Goal: Information Seeking & Learning: Learn about a topic

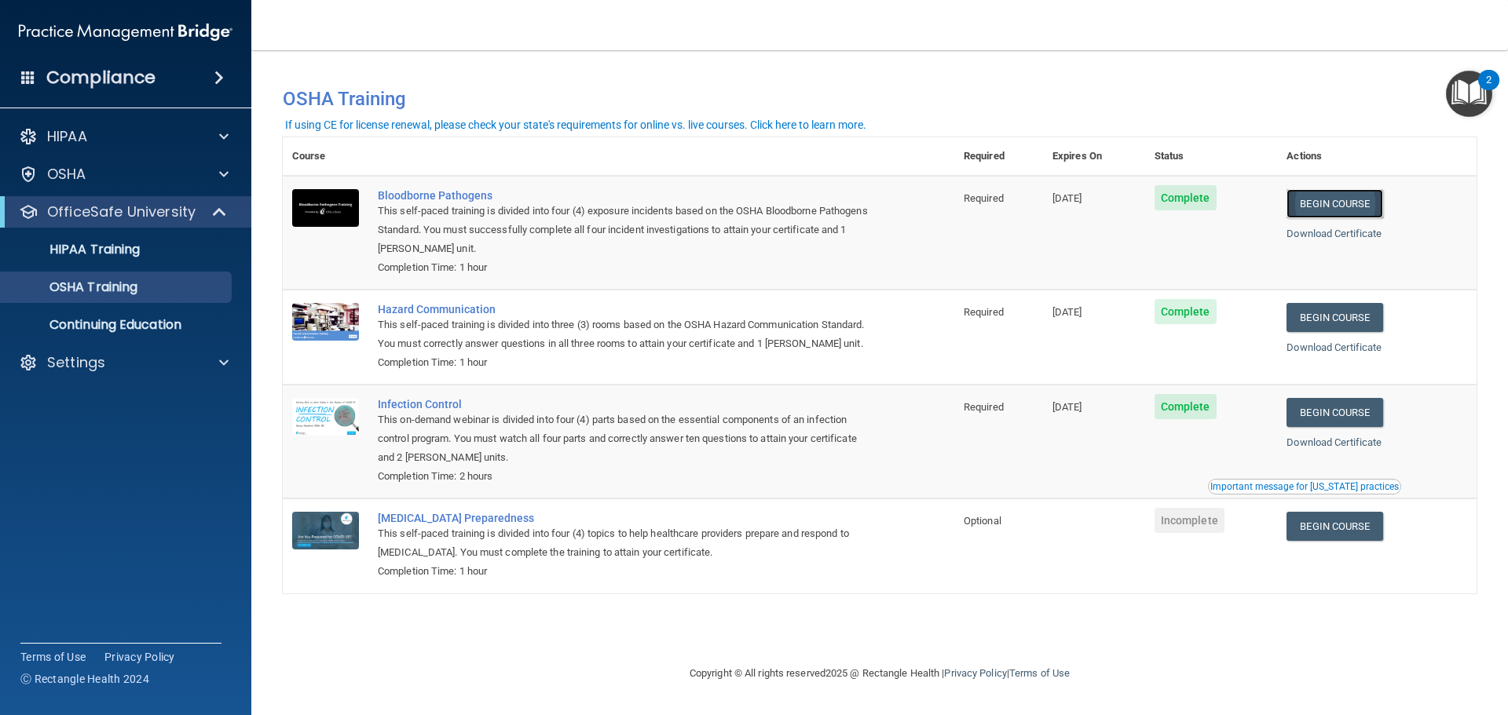
click at [1350, 189] on link "Begin Course" at bounding box center [1334, 203] width 96 height 29
click at [1346, 536] on link "Begin Course" at bounding box center [1334, 526] width 96 height 29
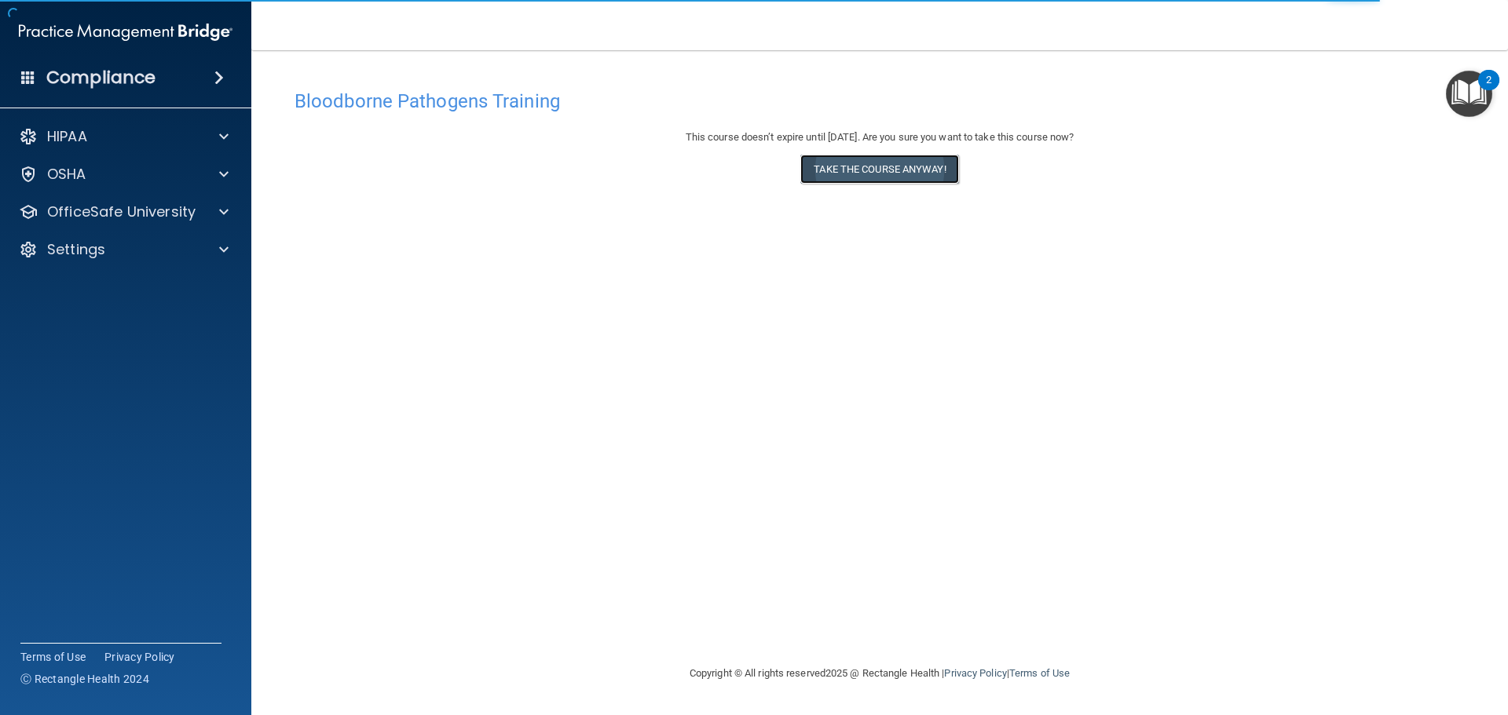
click at [872, 170] on button "Take the course anyway!" at bounding box center [879, 169] width 158 height 29
